Goal: Check status: Check status

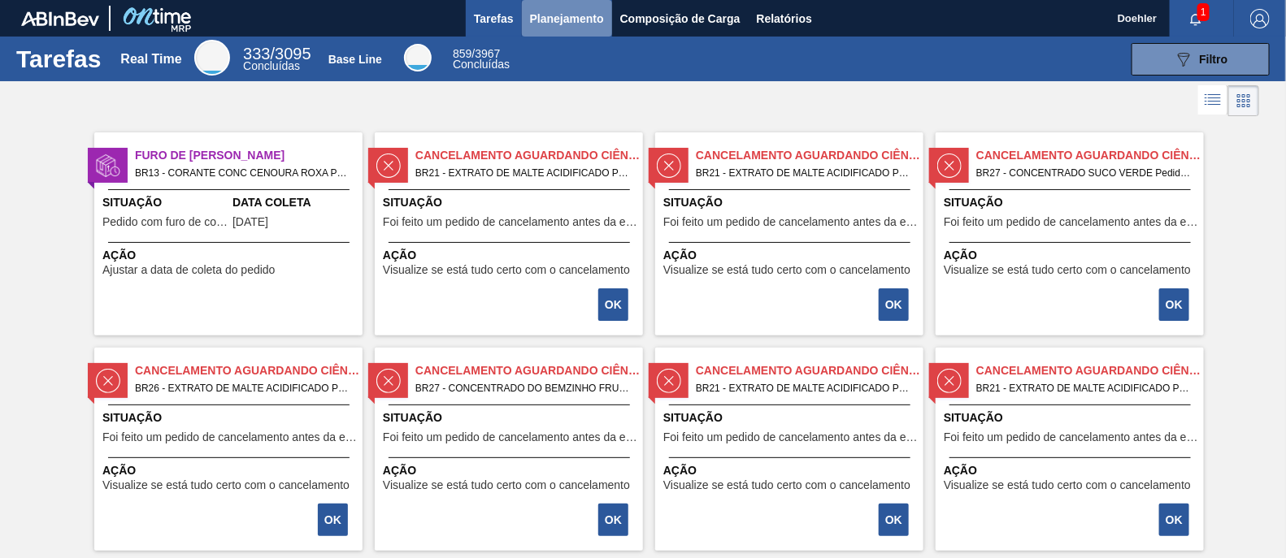
click at [589, 15] on span "Planejamento" at bounding box center [567, 19] width 74 height 20
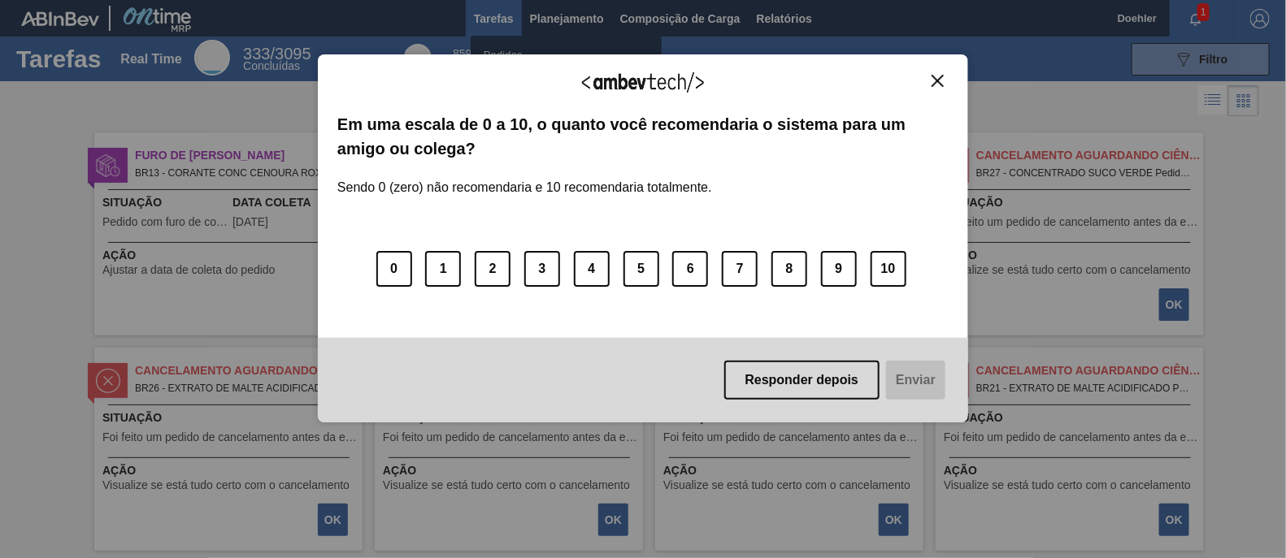
click at [931, 80] on img "Close" at bounding box center [937, 81] width 12 height 12
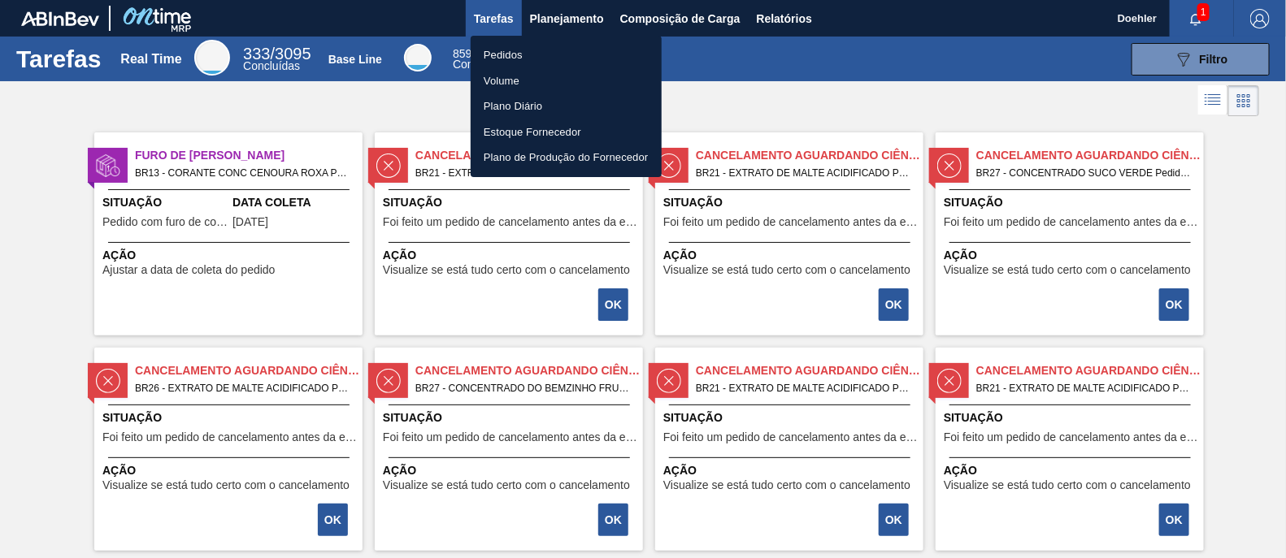
click at [523, 50] on li "Pedidos" at bounding box center [566, 55] width 191 height 26
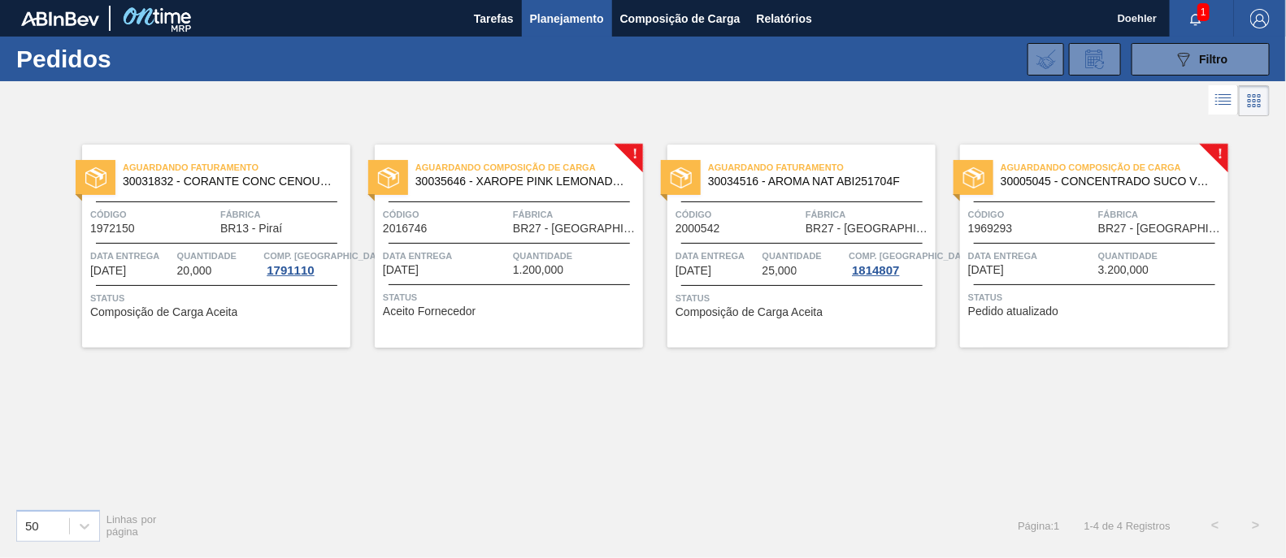
click at [256, 169] on span "Aguardando Faturamento" at bounding box center [237, 167] width 228 height 16
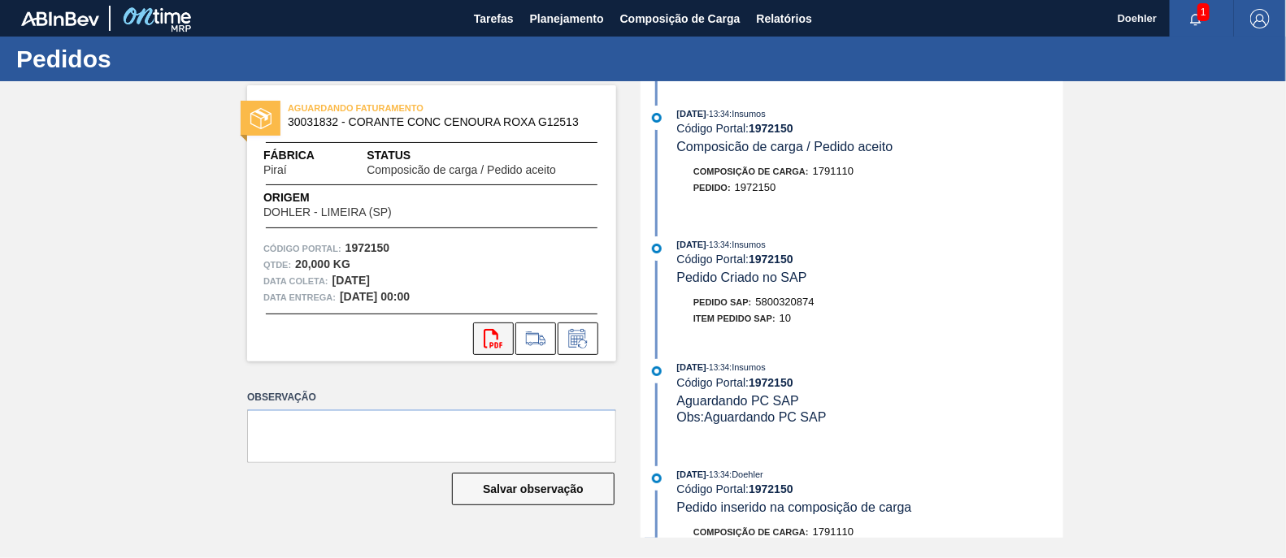
click at [485, 334] on icon at bounding box center [493, 339] width 19 height 20
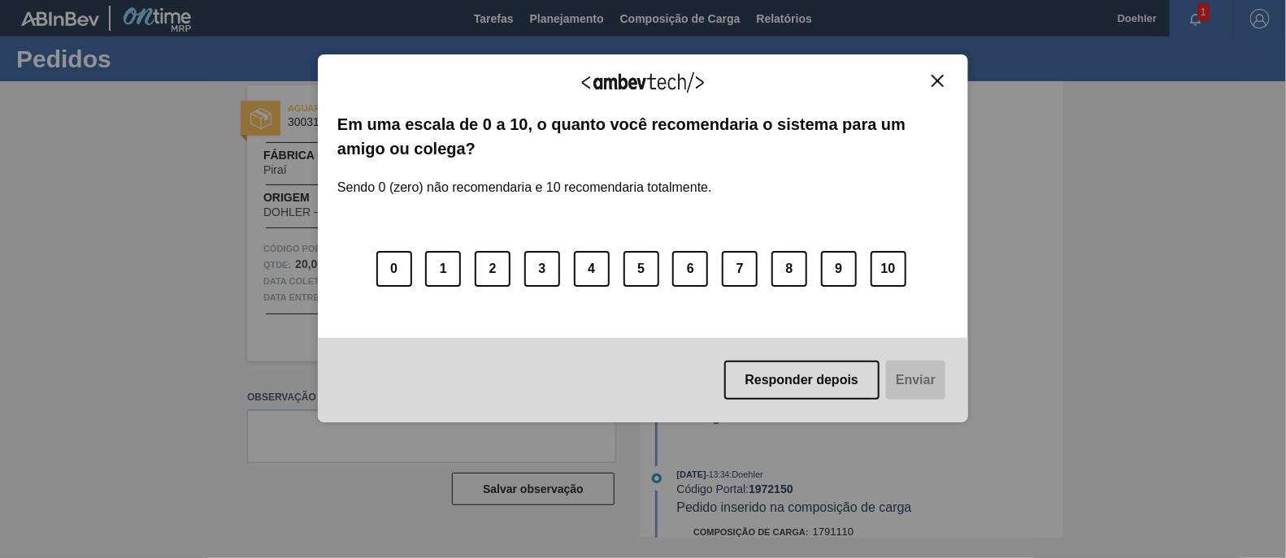
click at [934, 79] on img "Close" at bounding box center [937, 81] width 12 height 12
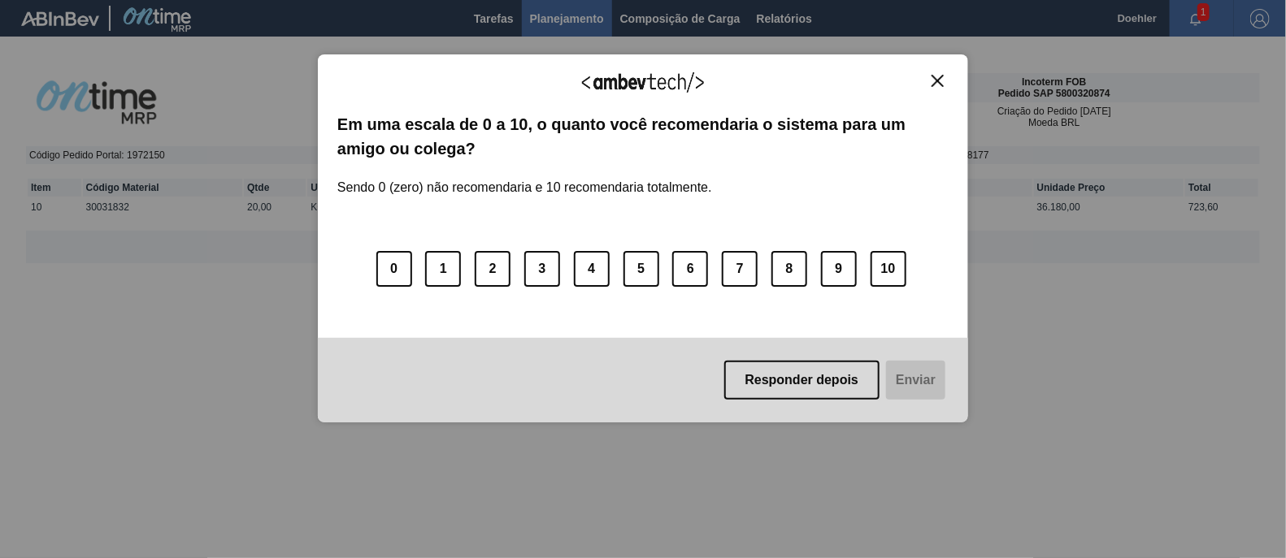
click at [931, 79] on img "Close" at bounding box center [937, 81] width 12 height 12
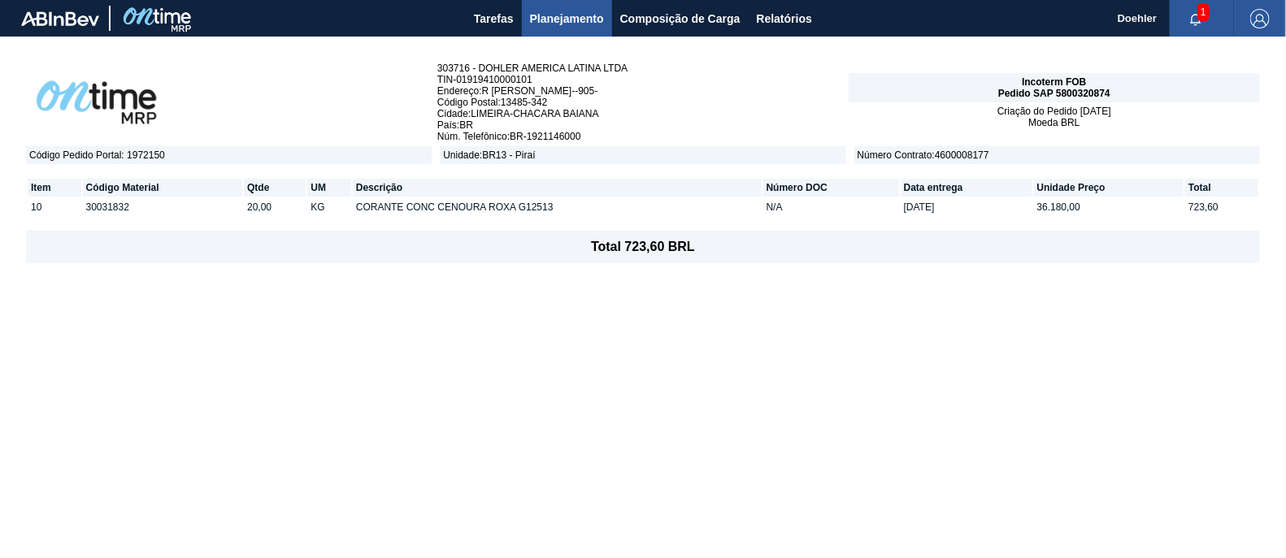
click at [905, 359] on div "303716 - DOHLER AMERICA LATINA LTDA TIN - 01919410000101 Endereço : R MIGUEL GU…" at bounding box center [643, 297] width 1286 height 521
click at [497, 359] on div "303716 - DOHLER AMERICA LATINA LTDA TIN - 01919410000101 Endereço : R MIGUEL GU…" at bounding box center [643, 297] width 1286 height 521
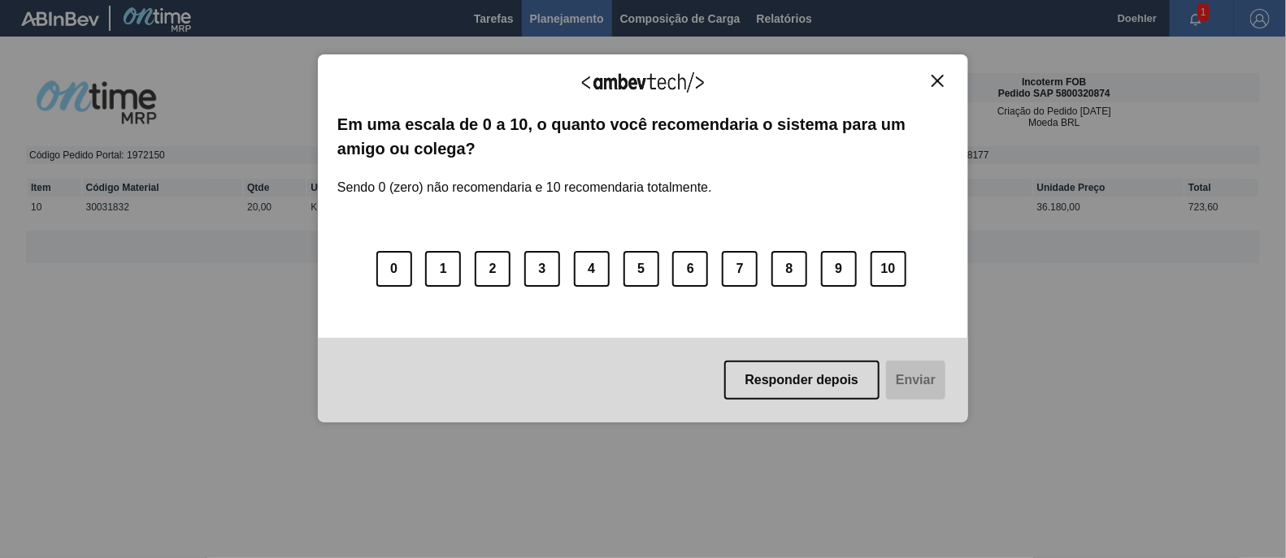
click at [941, 82] on img "Close" at bounding box center [937, 81] width 12 height 12
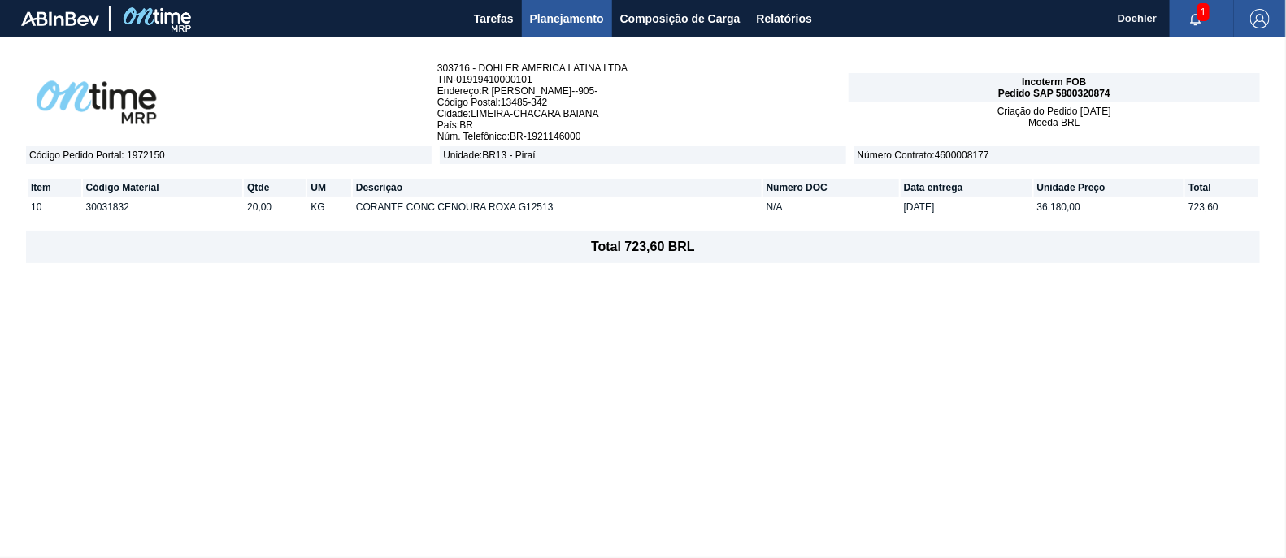
click at [410, 360] on div "303716 - DOHLER AMERICA LATINA LTDA TIN - 01919410000101 Endereço : R MIGUEL GU…" at bounding box center [643, 297] width 1286 height 521
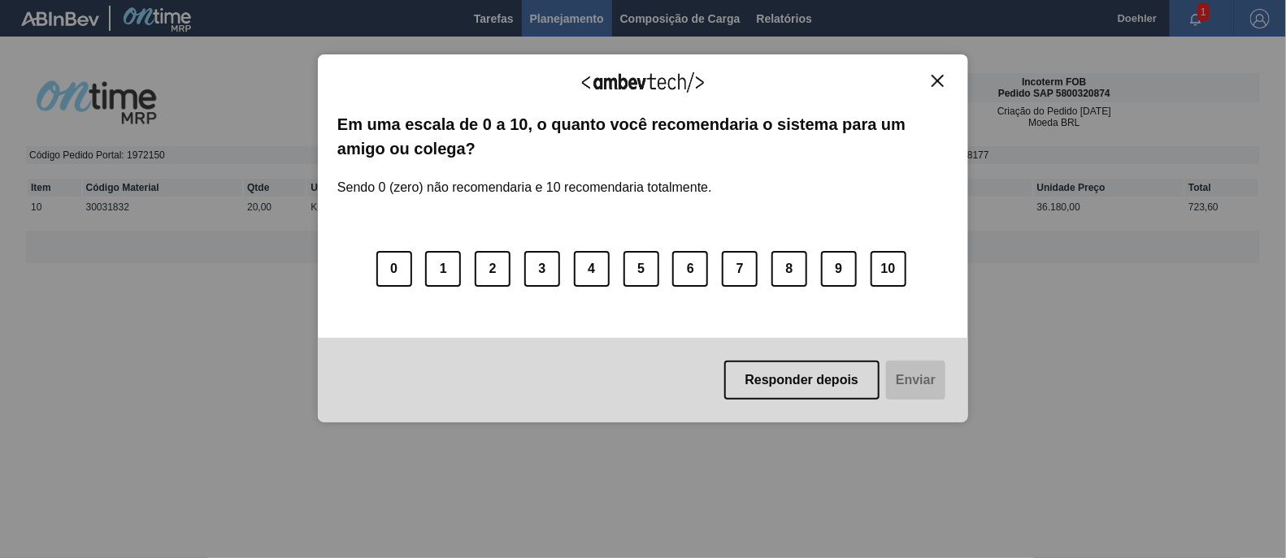
click at [936, 81] on img "Close" at bounding box center [937, 81] width 12 height 12
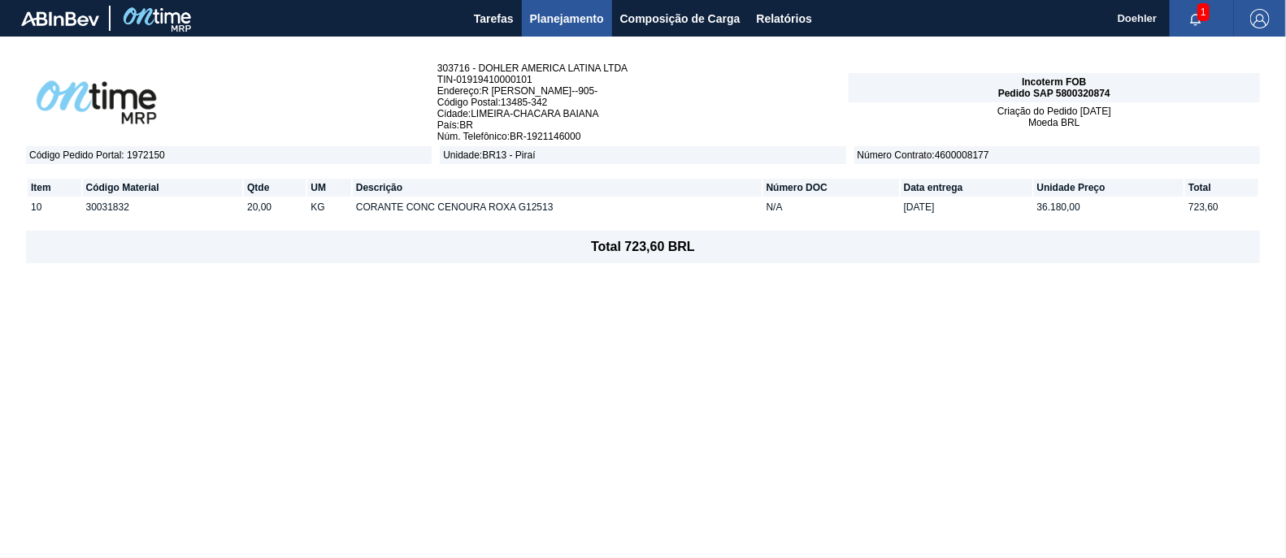
click at [783, 364] on div "303716 - DOHLER AMERICA LATINA LTDA TIN - 01919410000101 Endereço : R MIGUEL GU…" at bounding box center [643, 297] width 1286 height 521
click at [809, 408] on div "303716 - DOHLER AMERICA LATINA LTDA TIN - 01919410000101 Endereço : R MIGUEL GU…" at bounding box center [643, 297] width 1286 height 521
click at [837, 334] on div "303716 - DOHLER AMERICA LATINA LTDA TIN - 01919410000101 Endereço : R MIGUEL GU…" at bounding box center [643, 297] width 1286 height 521
